Goal: Use online tool/utility: Utilize a website feature to perform a specific function

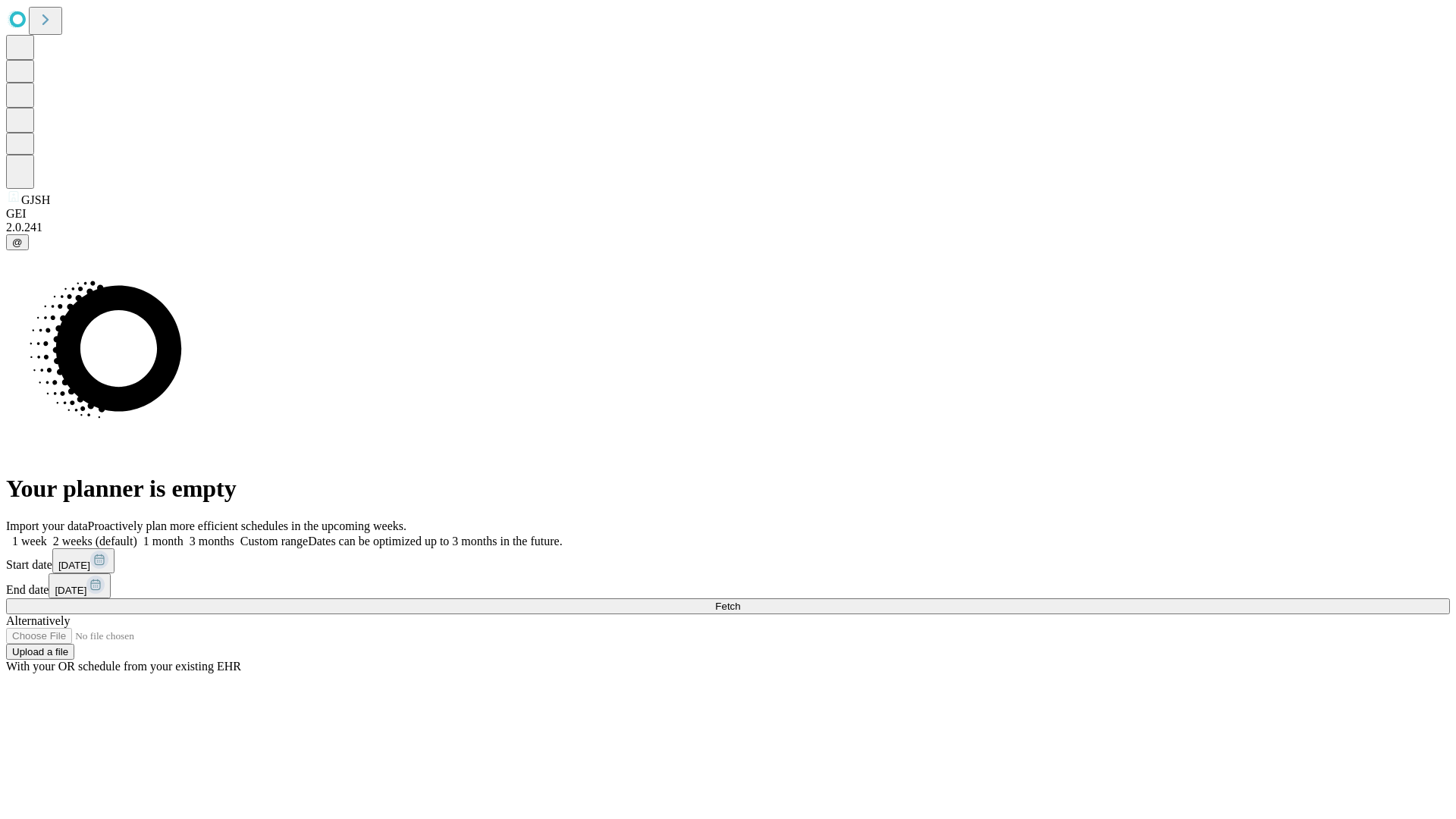
click at [47, 534] on label "1 week" at bounding box center [26, 540] width 41 height 13
click at [740, 600] on span "Fetch" at bounding box center [728, 605] width 25 height 11
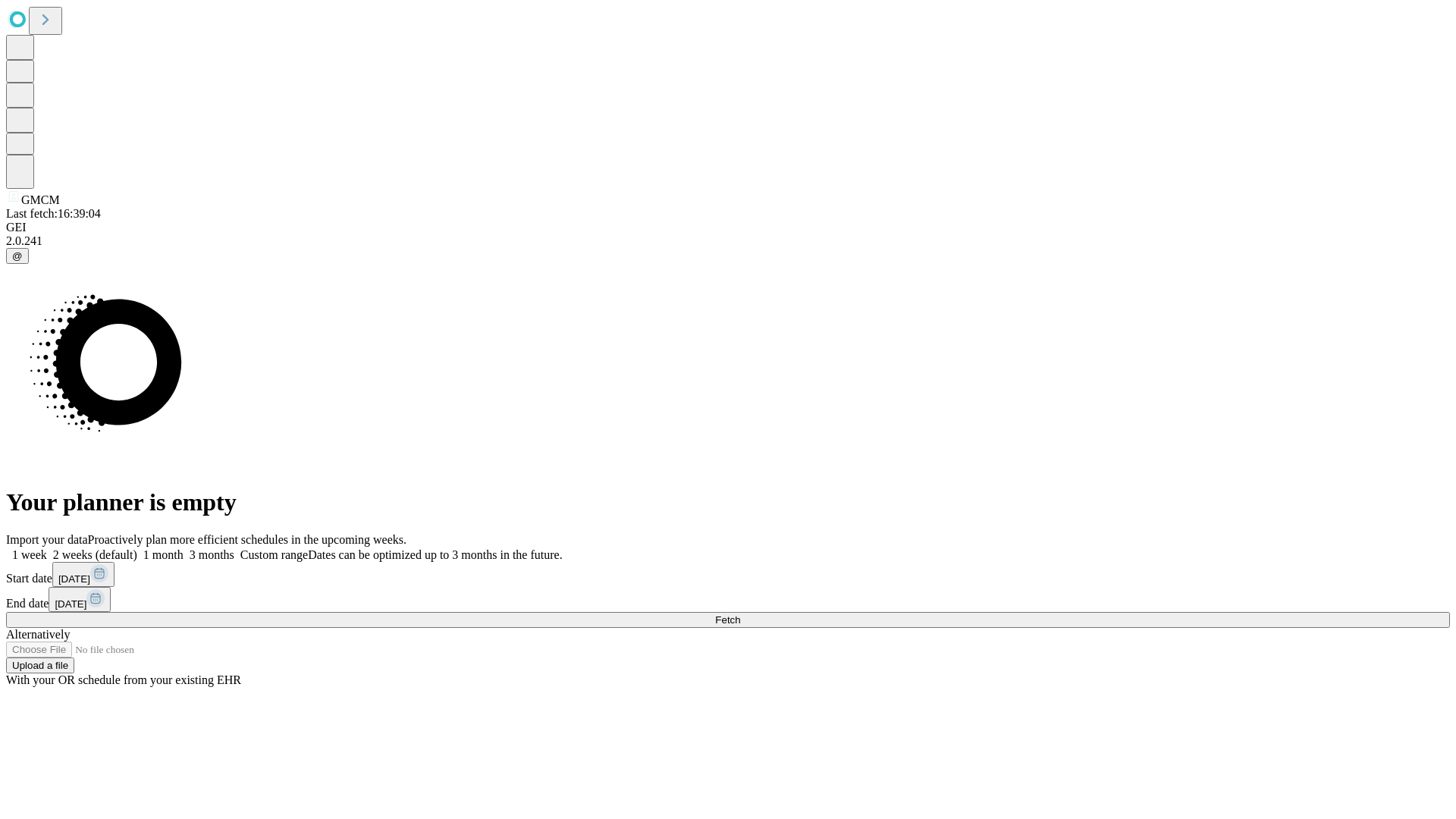
click at [47, 548] on label "1 week" at bounding box center [26, 554] width 41 height 13
click at [740, 614] on span "Fetch" at bounding box center [728, 620] width 25 height 11
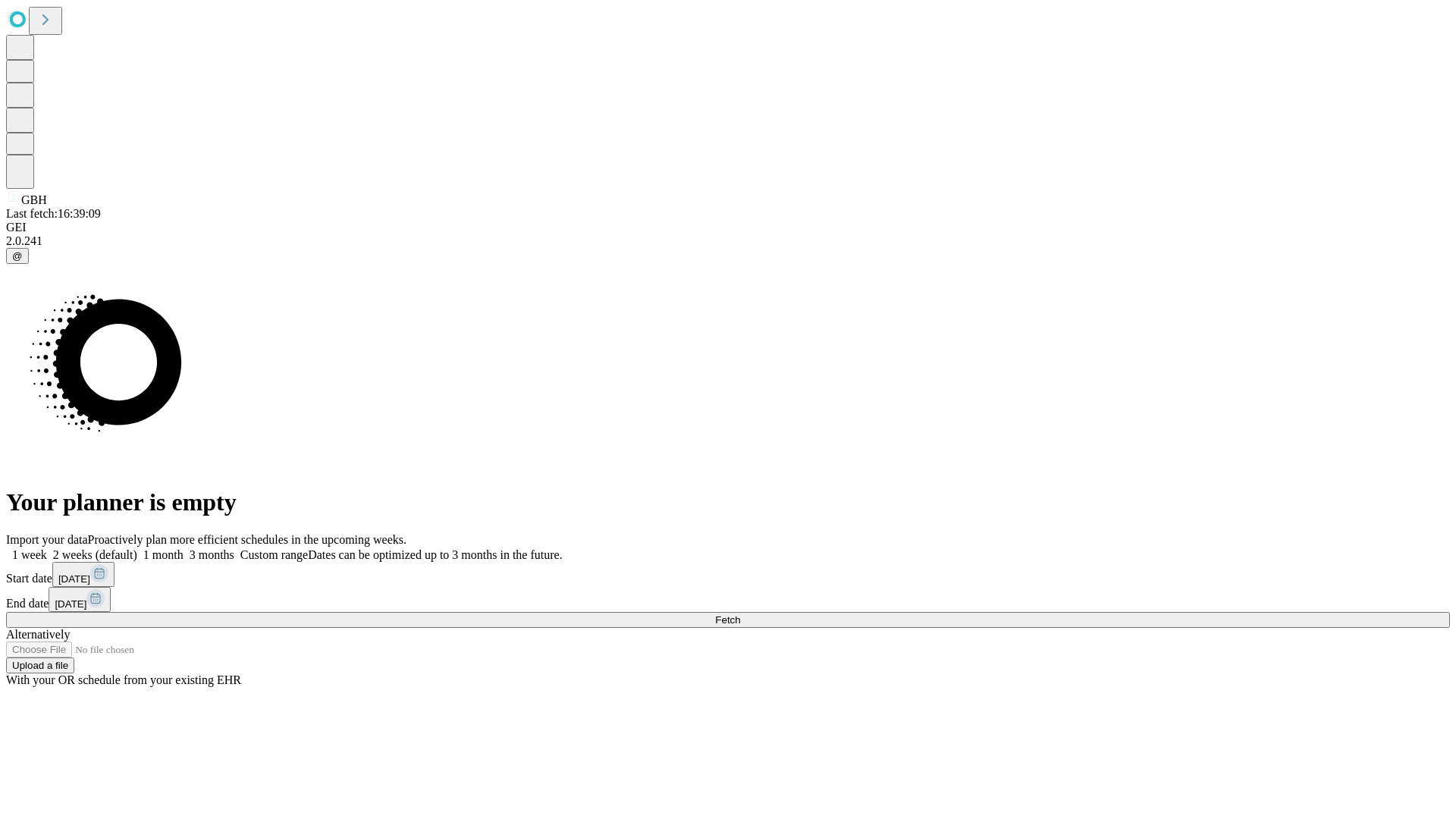
click at [47, 548] on label "1 week" at bounding box center [26, 554] width 41 height 13
click at [740, 614] on span "Fetch" at bounding box center [728, 620] width 25 height 11
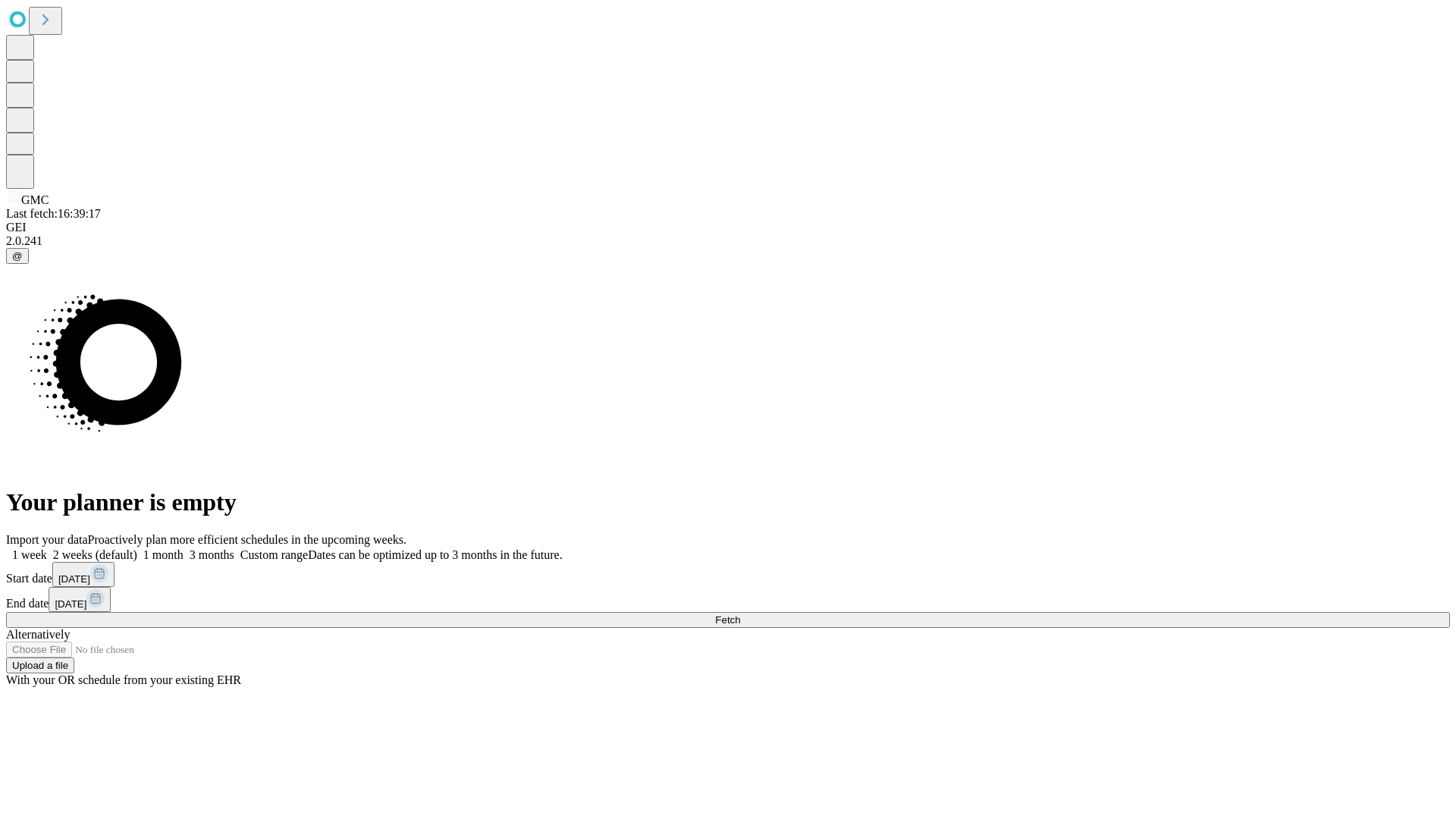
click at [740, 614] on span "Fetch" at bounding box center [728, 620] width 25 height 11
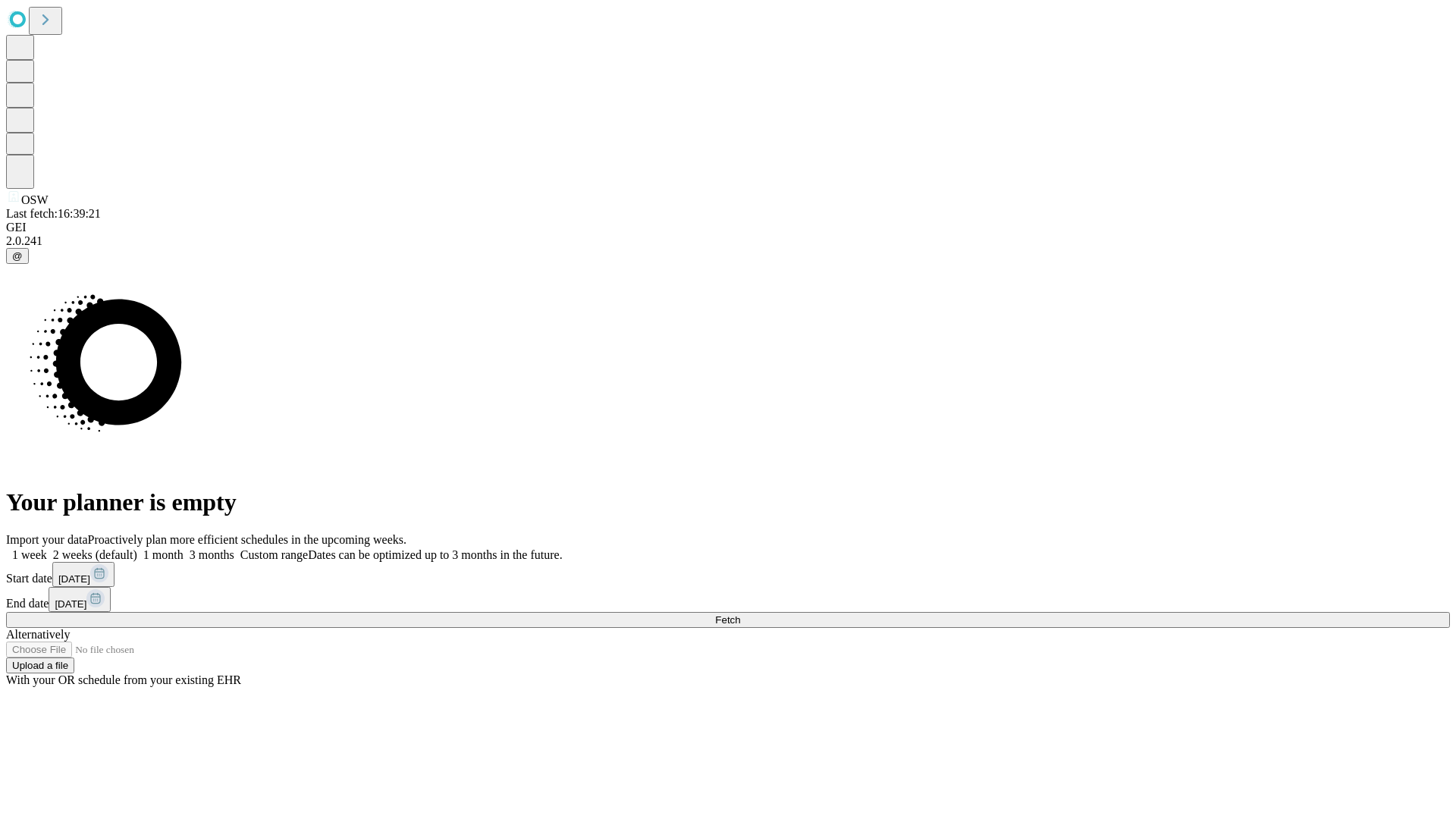
click at [47, 548] on label "1 week" at bounding box center [26, 554] width 41 height 13
click at [740, 614] on span "Fetch" at bounding box center [728, 620] width 25 height 11
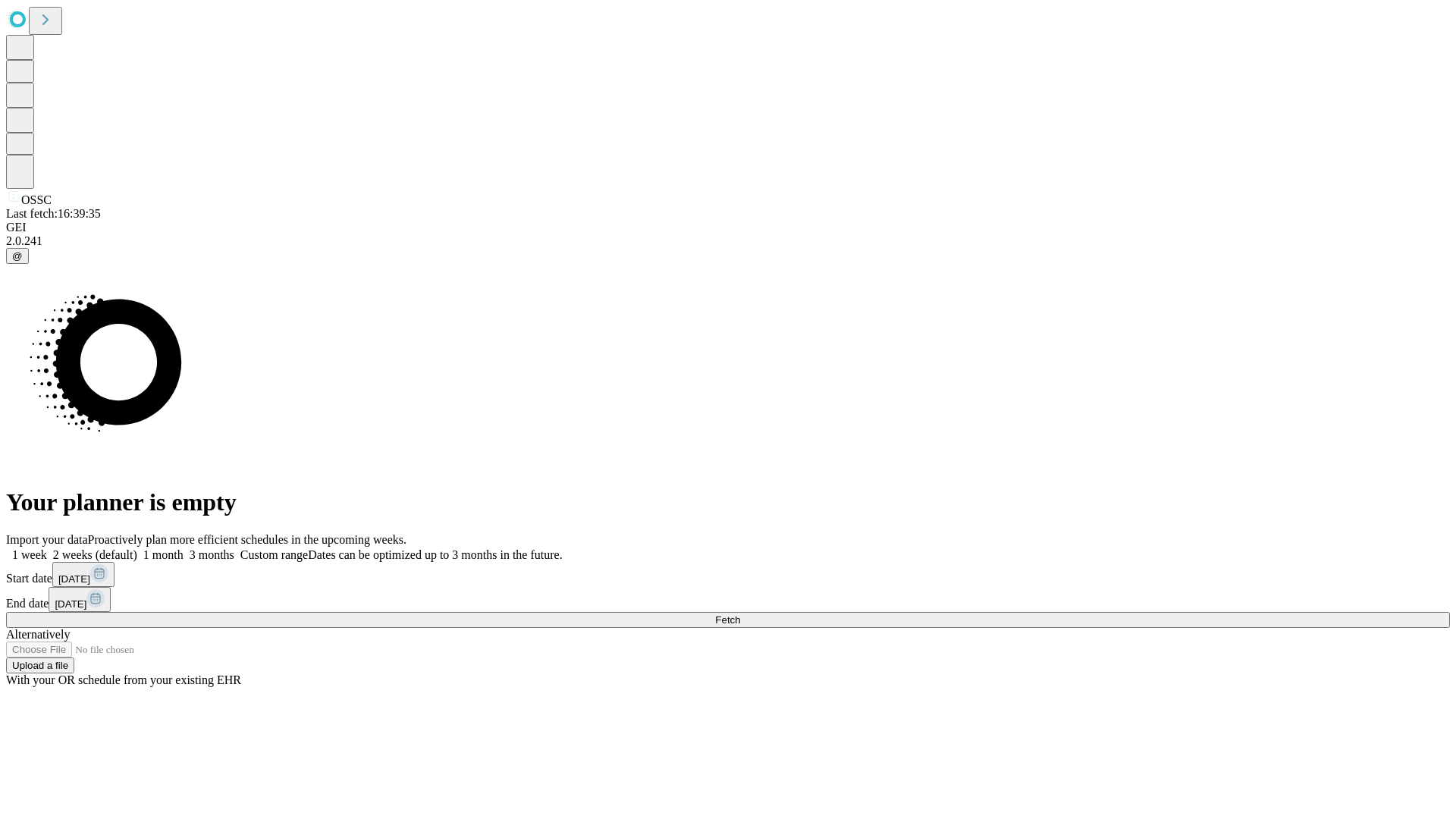
click at [47, 548] on label "1 week" at bounding box center [26, 554] width 41 height 13
click at [740, 614] on span "Fetch" at bounding box center [728, 620] width 25 height 11
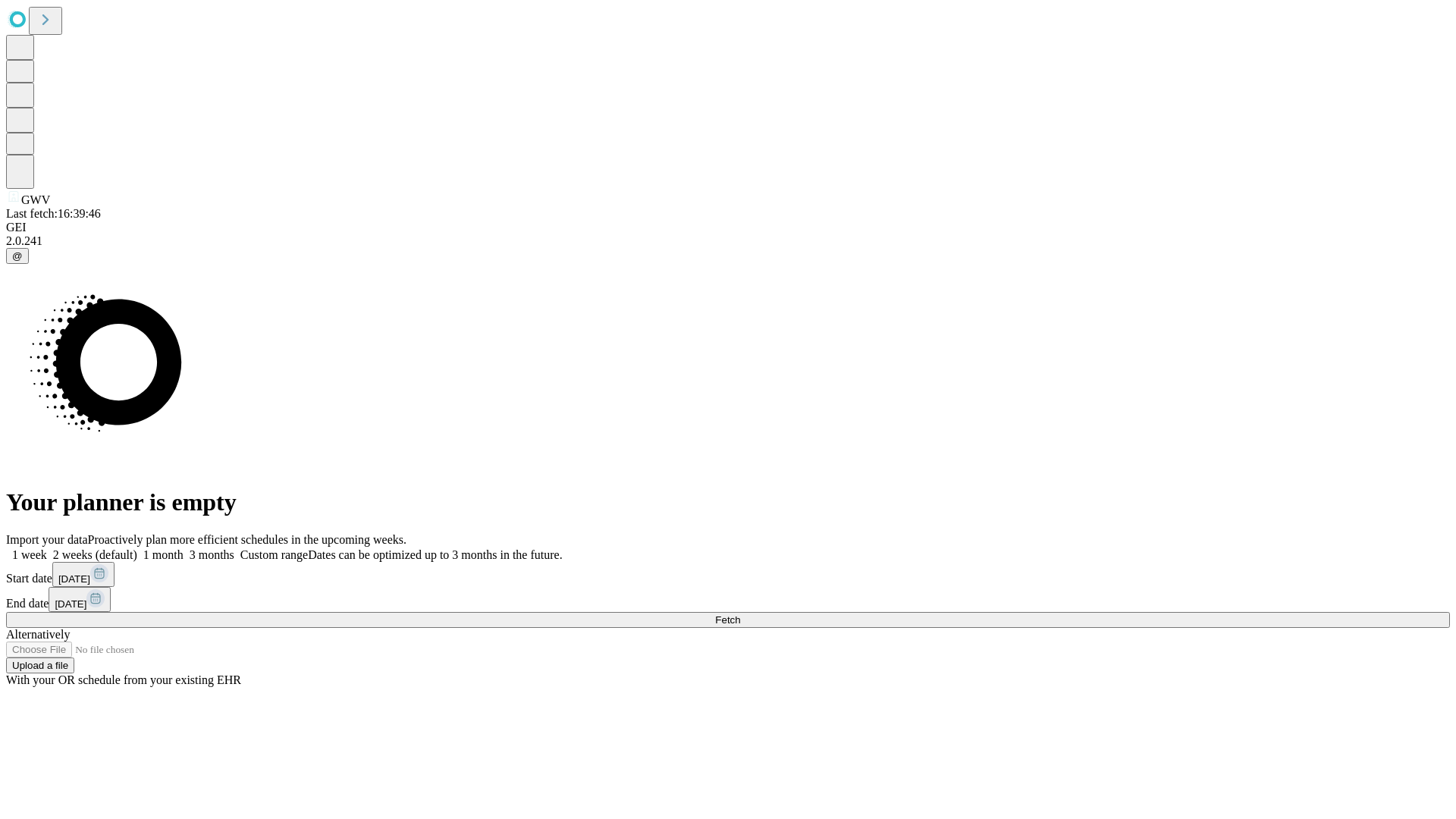
click at [47, 548] on label "1 week" at bounding box center [26, 554] width 41 height 13
click at [740, 614] on span "Fetch" at bounding box center [728, 620] width 25 height 11
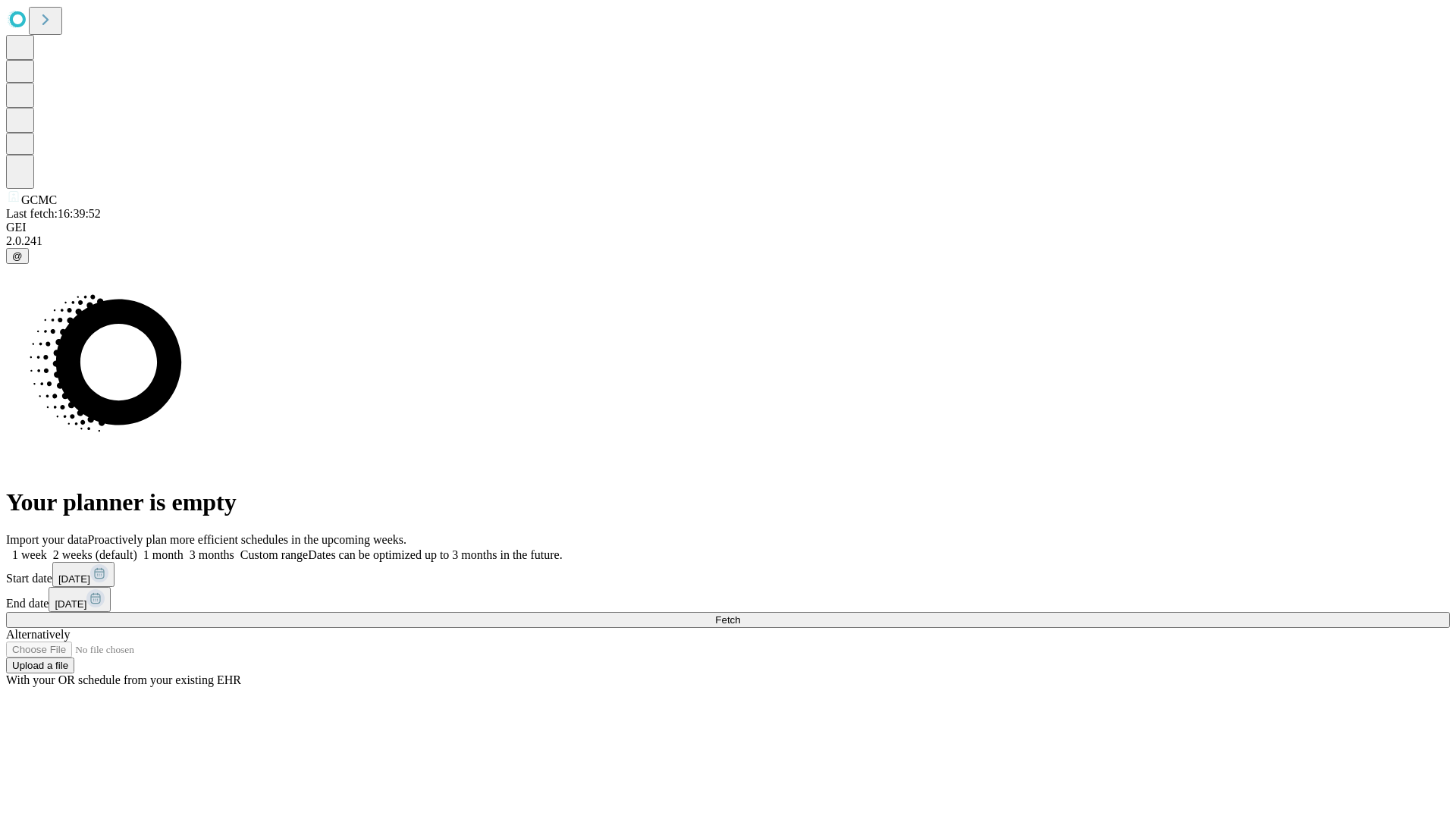
click at [47, 548] on label "1 week" at bounding box center [26, 554] width 41 height 13
click at [740, 614] on span "Fetch" at bounding box center [728, 620] width 25 height 11
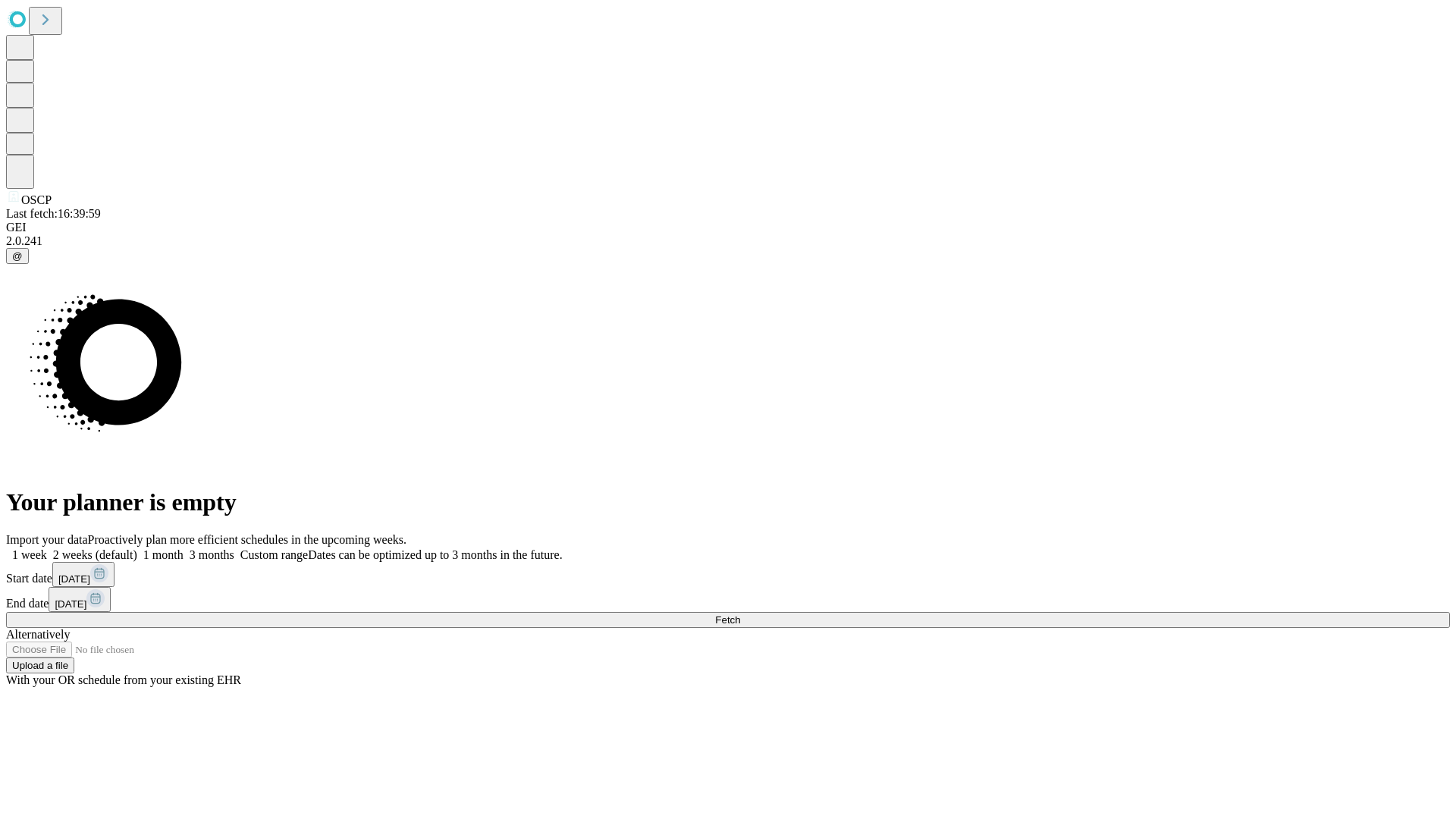
click at [47, 548] on label "1 week" at bounding box center [26, 554] width 41 height 13
click at [740, 614] on span "Fetch" at bounding box center [728, 620] width 25 height 11
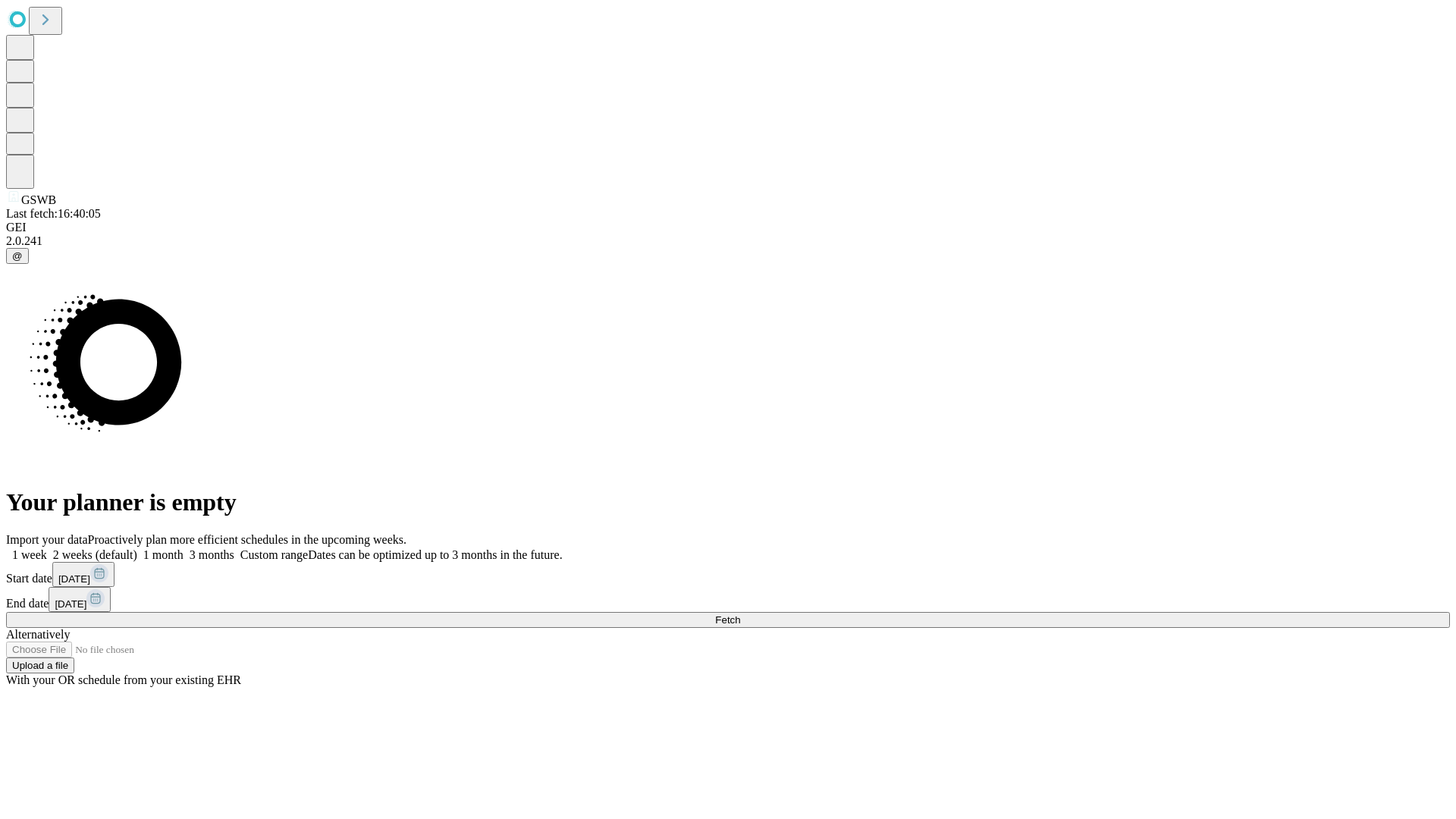
click at [47, 548] on label "1 week" at bounding box center [26, 554] width 41 height 13
click at [740, 614] on span "Fetch" at bounding box center [728, 620] width 25 height 11
